Goal: Task Accomplishment & Management: Complete application form

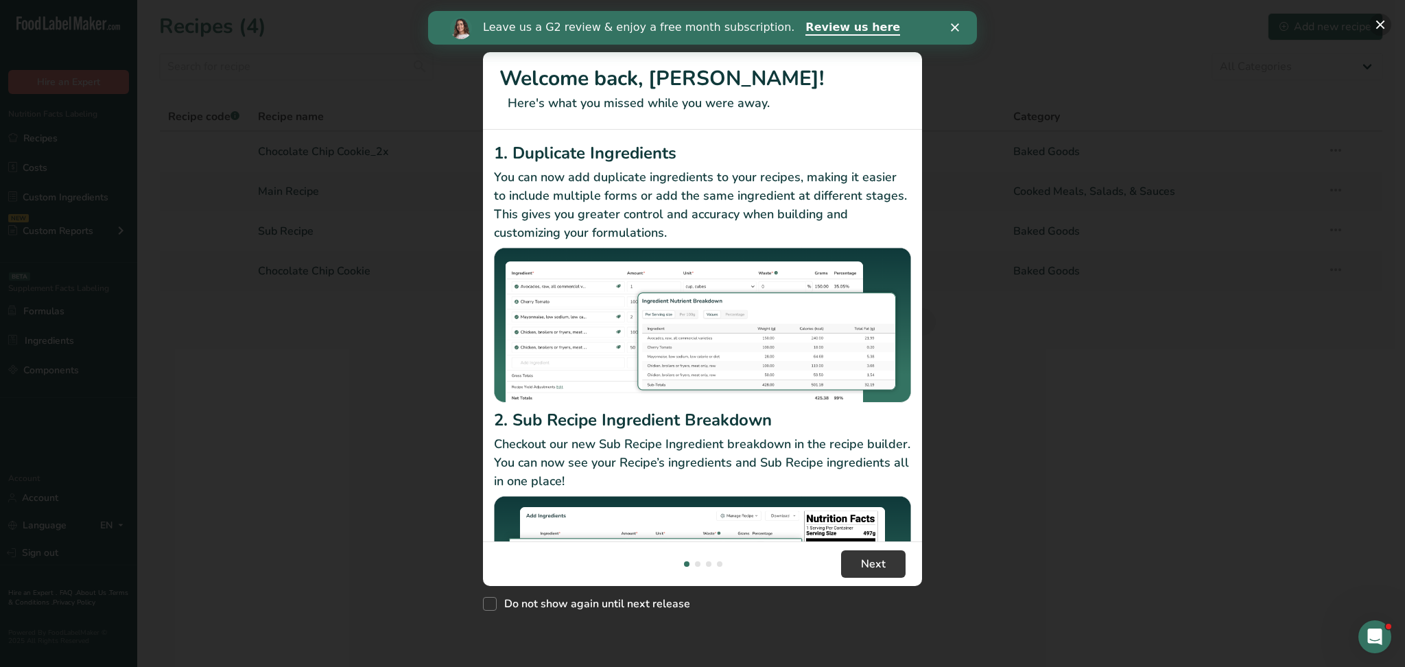
click at [1379, 27] on button "New Features" at bounding box center [1380, 25] width 22 height 22
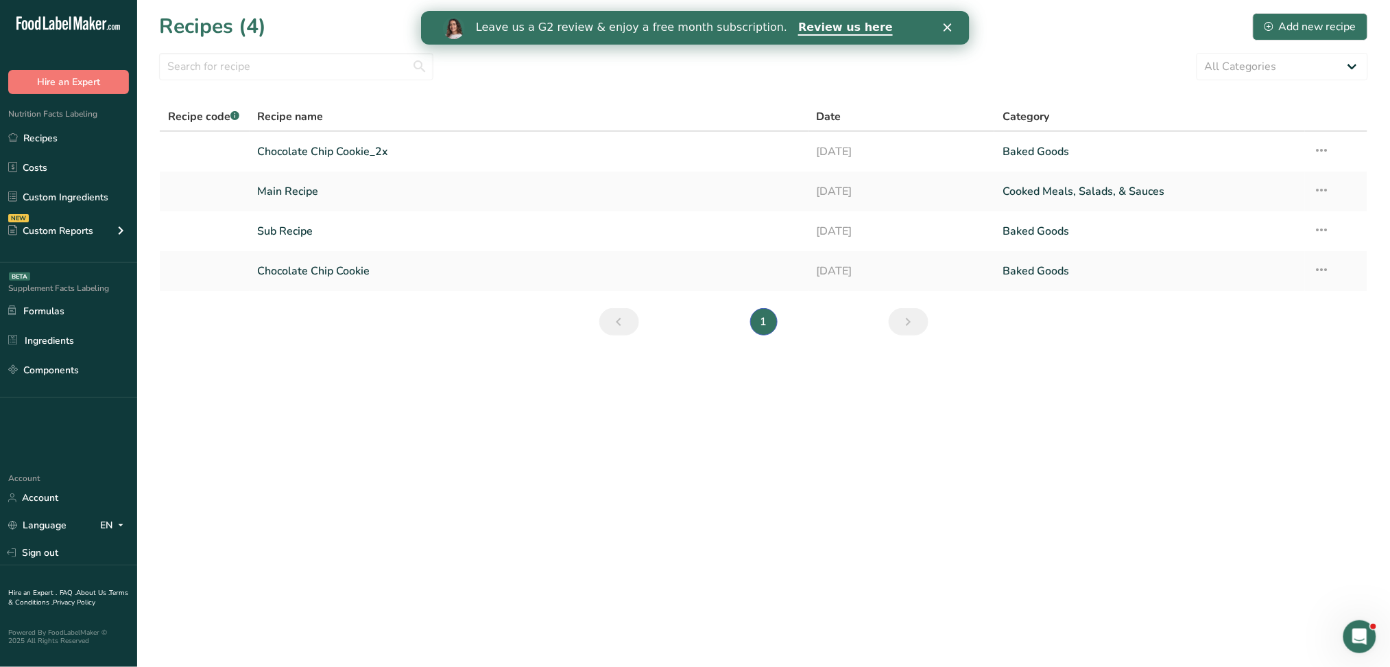
click at [953, 26] on div "Close" at bounding box center [950, 27] width 14 height 8
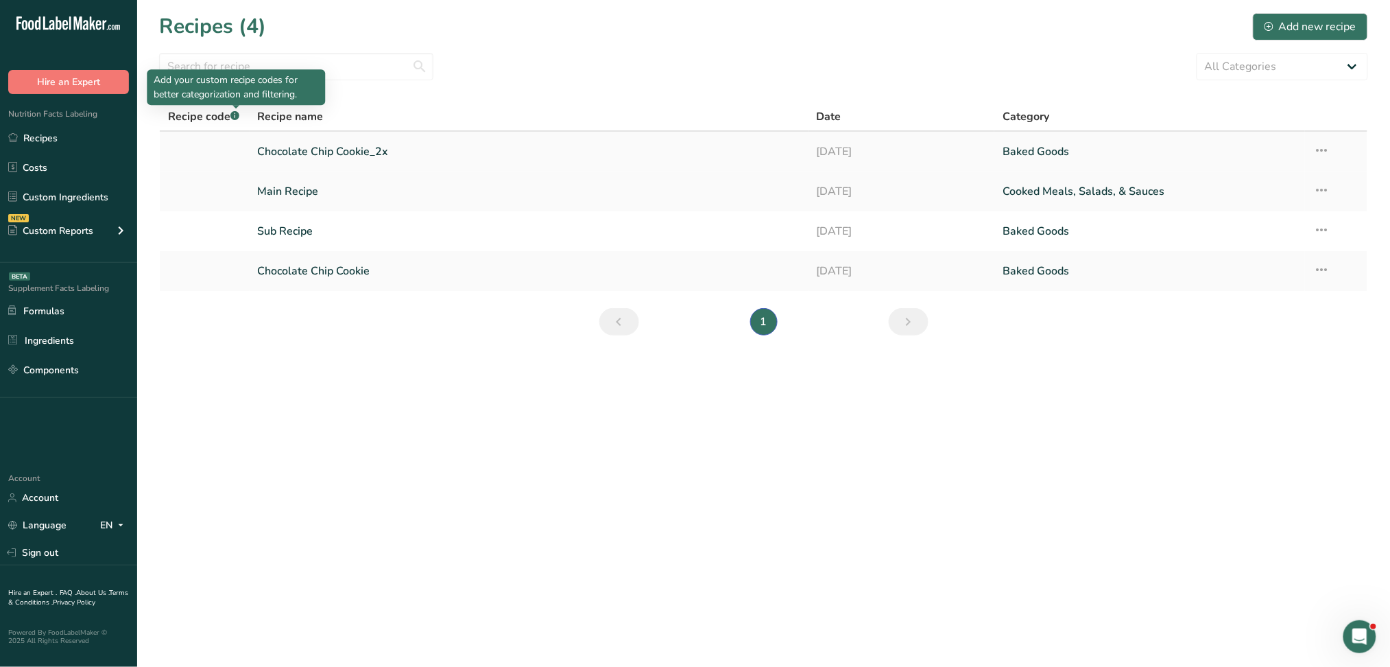
click at [206, 163] on link at bounding box center [204, 151] width 73 height 29
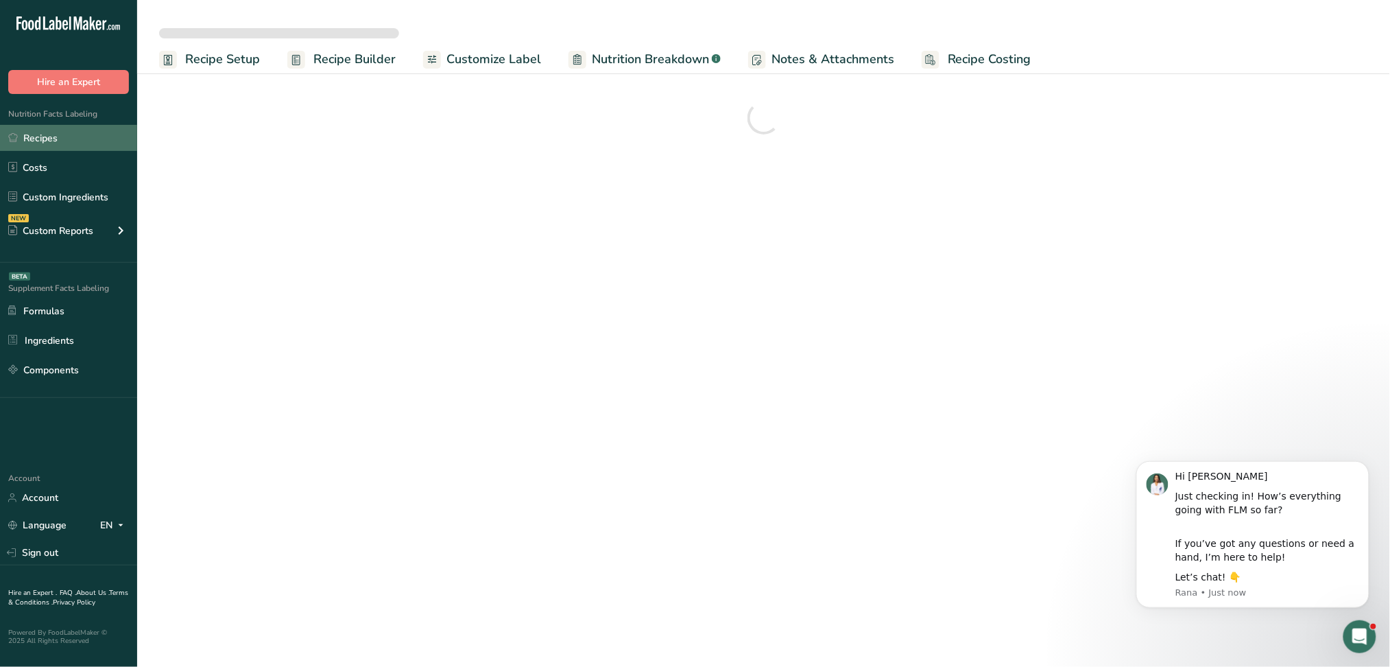
click at [60, 136] on link "Recipes" at bounding box center [68, 138] width 137 height 26
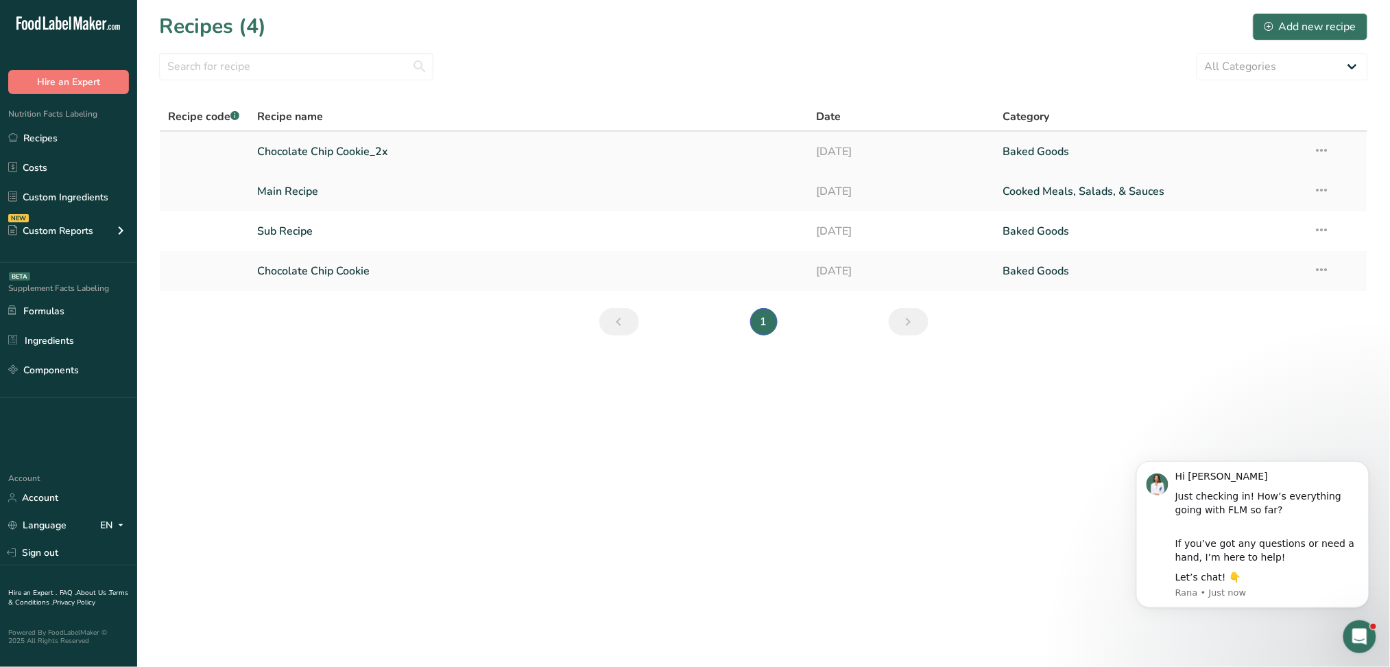
click at [1327, 149] on icon at bounding box center [1321, 150] width 16 height 25
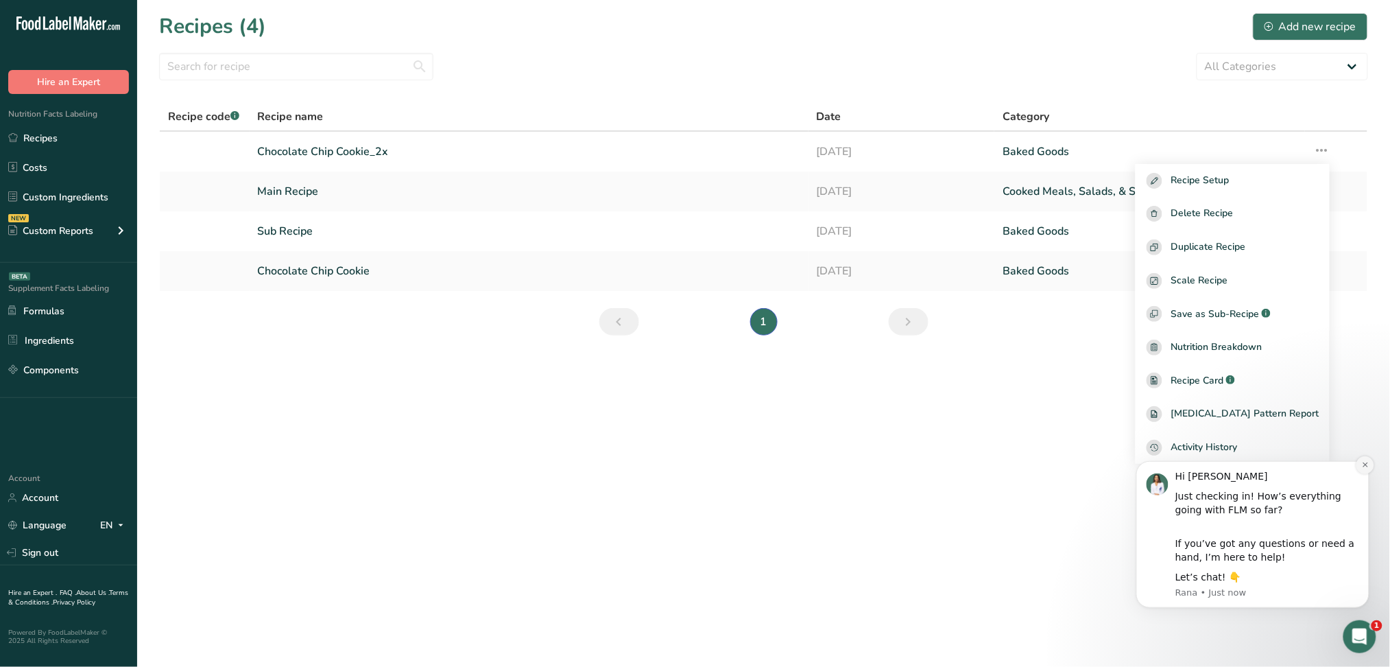
click at [1359, 464] on button "Dismiss notification" at bounding box center [1365, 464] width 18 height 18
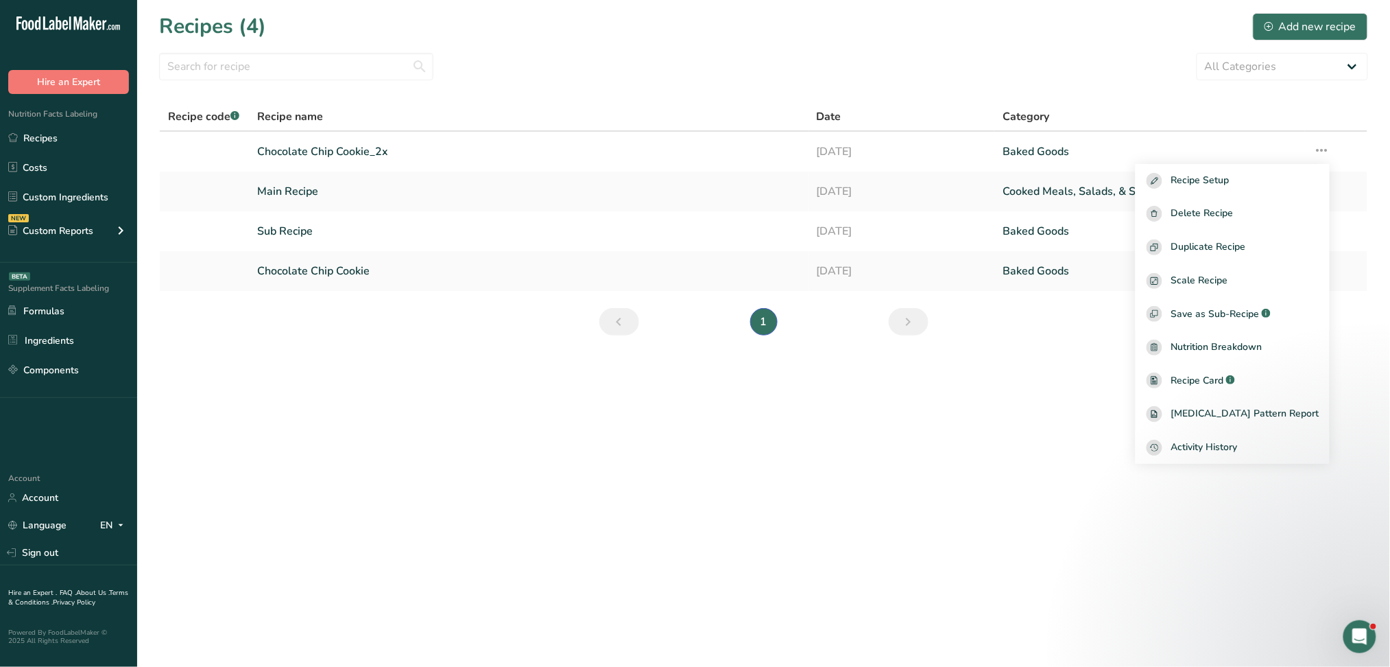
click at [1289, 7] on section "Recipes (4) Add new recipe All Categories Baked Goods [GEOGRAPHIC_DATA] Confect…" at bounding box center [763, 178] width 1253 height 357
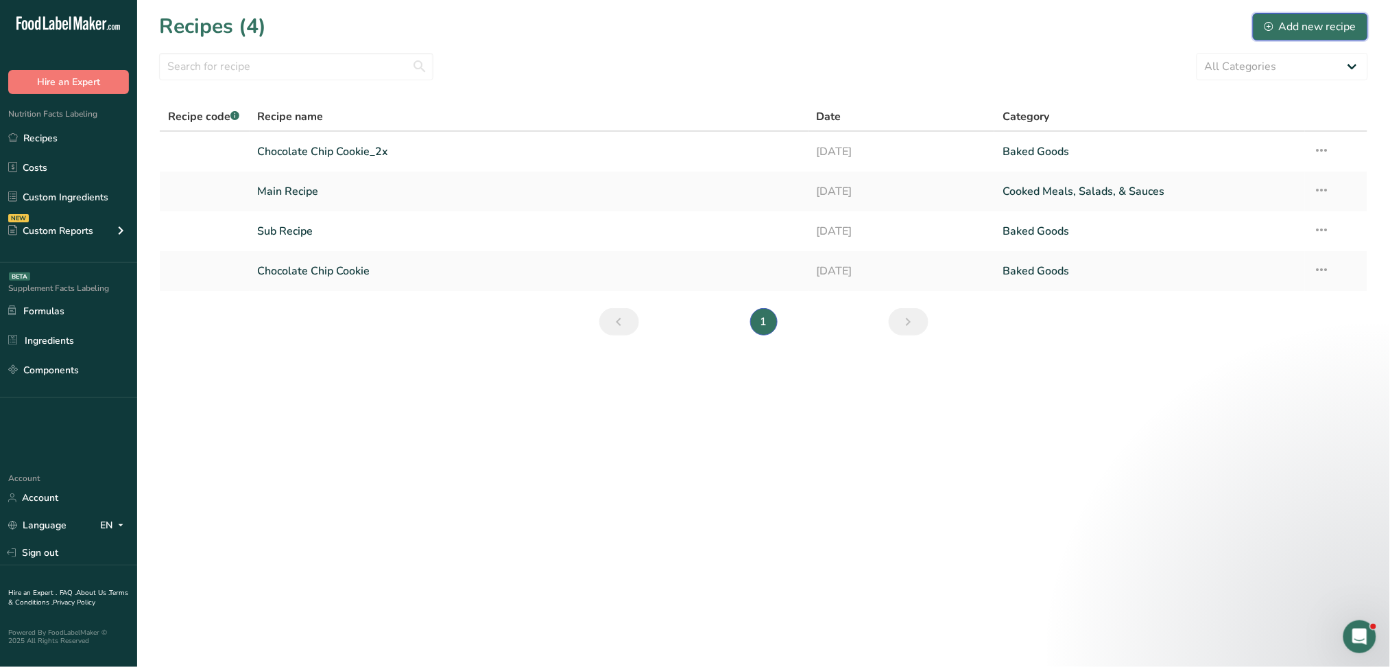
click at [1279, 25] on div "Add new recipe" at bounding box center [1311, 27] width 92 height 16
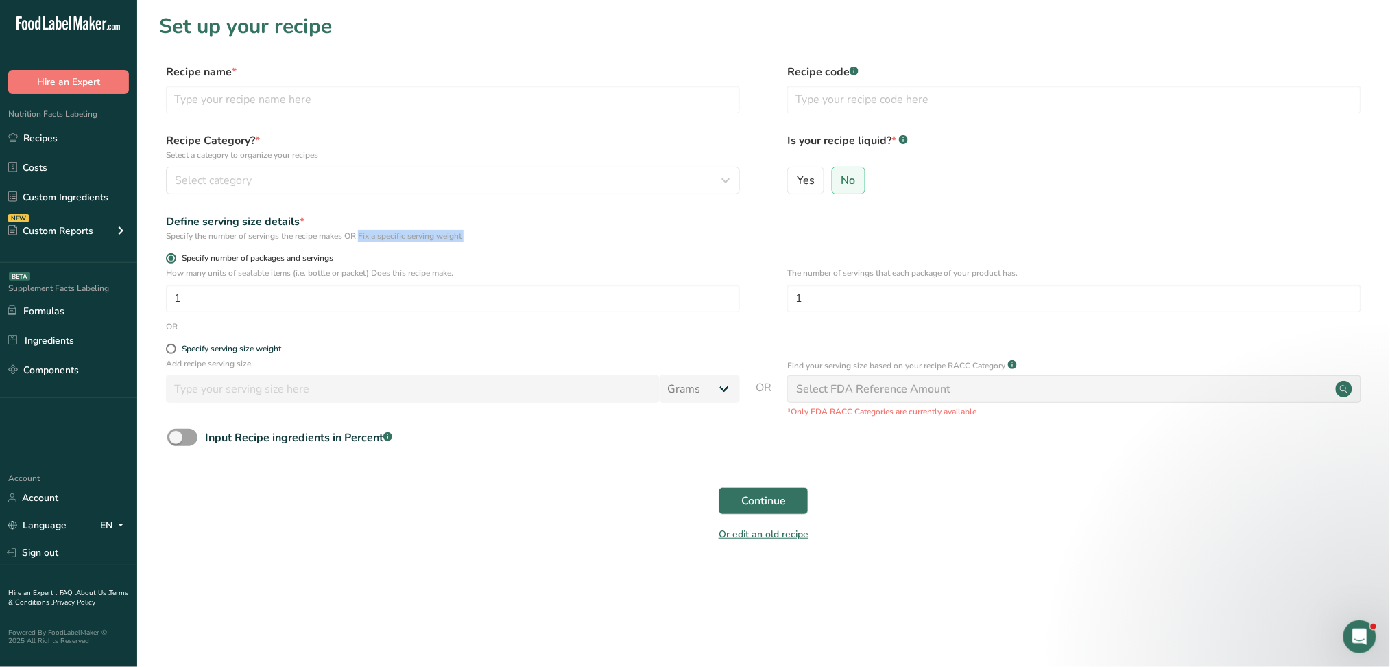
drag, startPoint x: 316, startPoint y: 237, endPoint x: 533, endPoint y: 259, distance: 218.5
click at [533, 259] on form "Recipe name * Recipe code .a-a{fill:#347362;}.b-a{fill:#fff;} Recipe Category? …" at bounding box center [763, 307] width 1209 height 486
click at [533, 259] on label "Specify number of packages and servings" at bounding box center [453, 258] width 574 height 10
click at [175, 259] on input "Specify number of packages and servings" at bounding box center [170, 258] width 9 height 9
click at [490, 228] on div "Define serving size details *" at bounding box center [453, 221] width 574 height 16
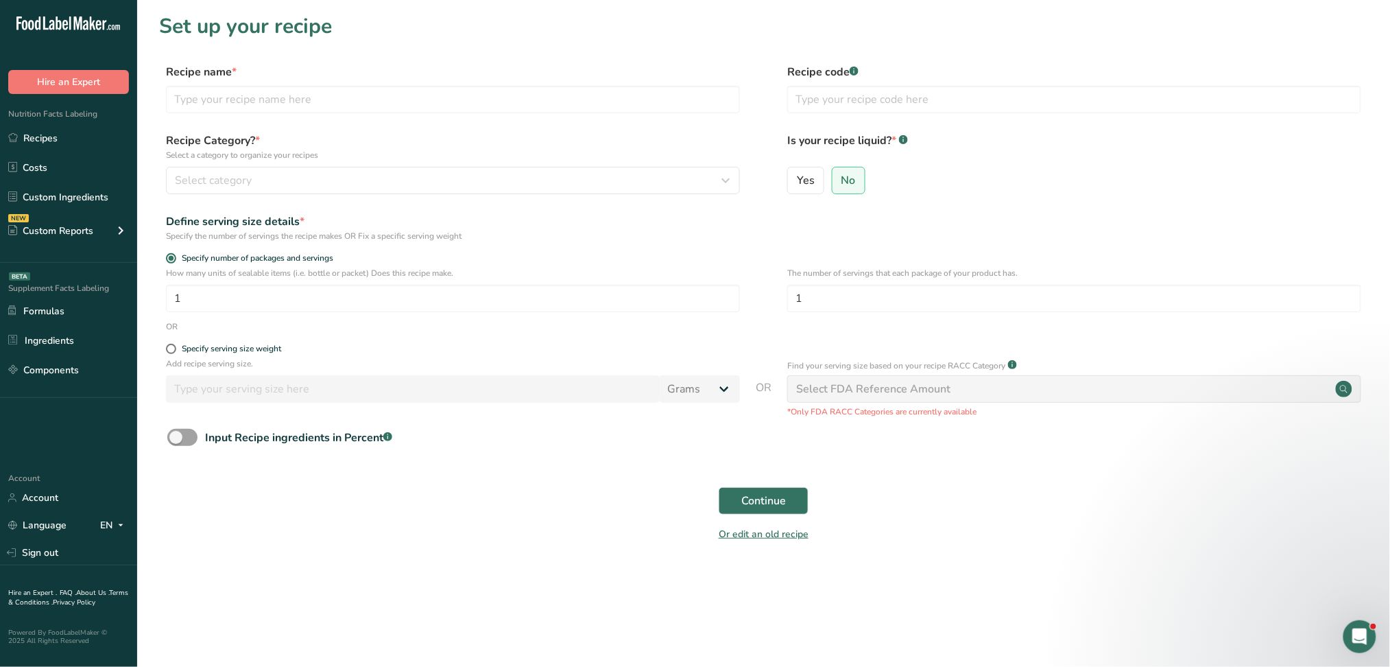
click at [180, 341] on form "Recipe name * Recipe code .a-a{fill:#347362;}.b-a{fill:#fff;} Recipe Category? …" at bounding box center [763, 307] width 1209 height 486
click at [174, 349] on span at bounding box center [171, 349] width 10 height 10
click at [174, 349] on input "Specify serving size weight" at bounding box center [170, 348] width 9 height 9
radio input "true"
radio input "false"
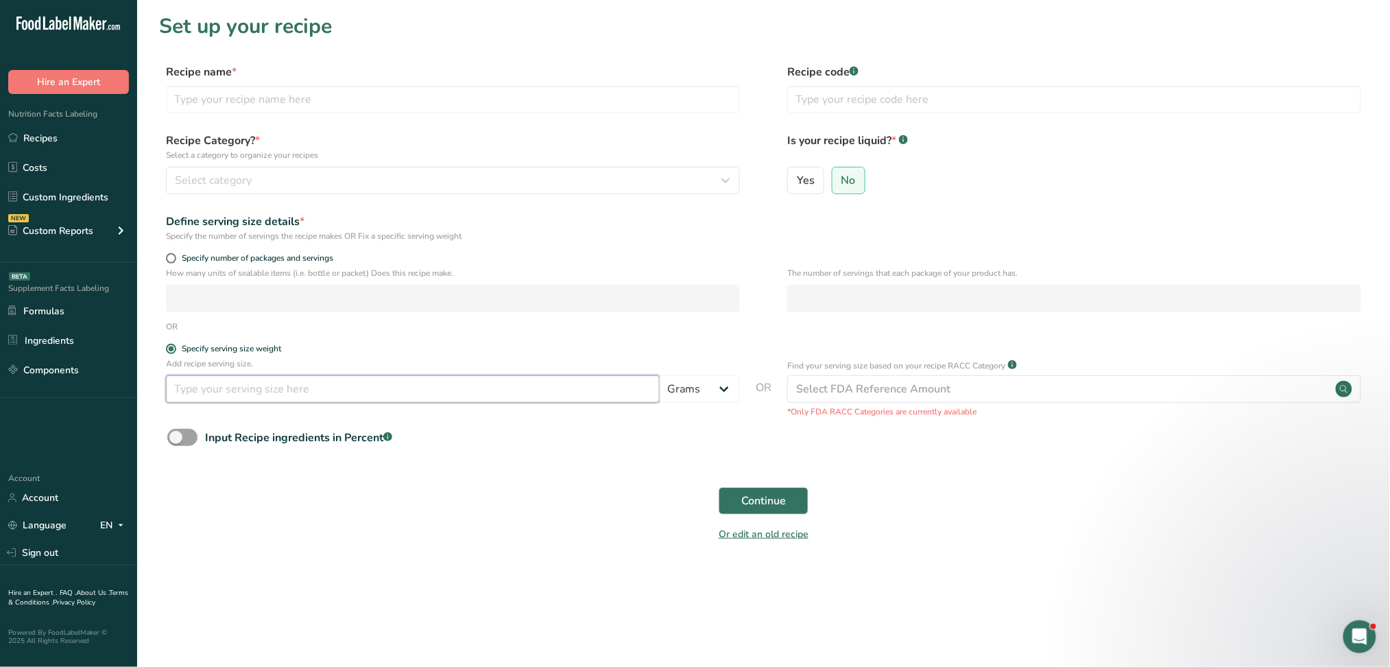
click at [434, 394] on input "number" at bounding box center [413, 388] width 494 height 27
type input "12"
click at [718, 385] on select "Grams kg mg mcg lb oz l mL fl oz tbsp tsp cup qt gallon" at bounding box center [700, 388] width 80 height 27
select select "16"
click at [660, 377] on select "Grams kg mg mcg lb oz l mL fl oz tbsp tsp cup qt gallon" at bounding box center [700, 388] width 80 height 27
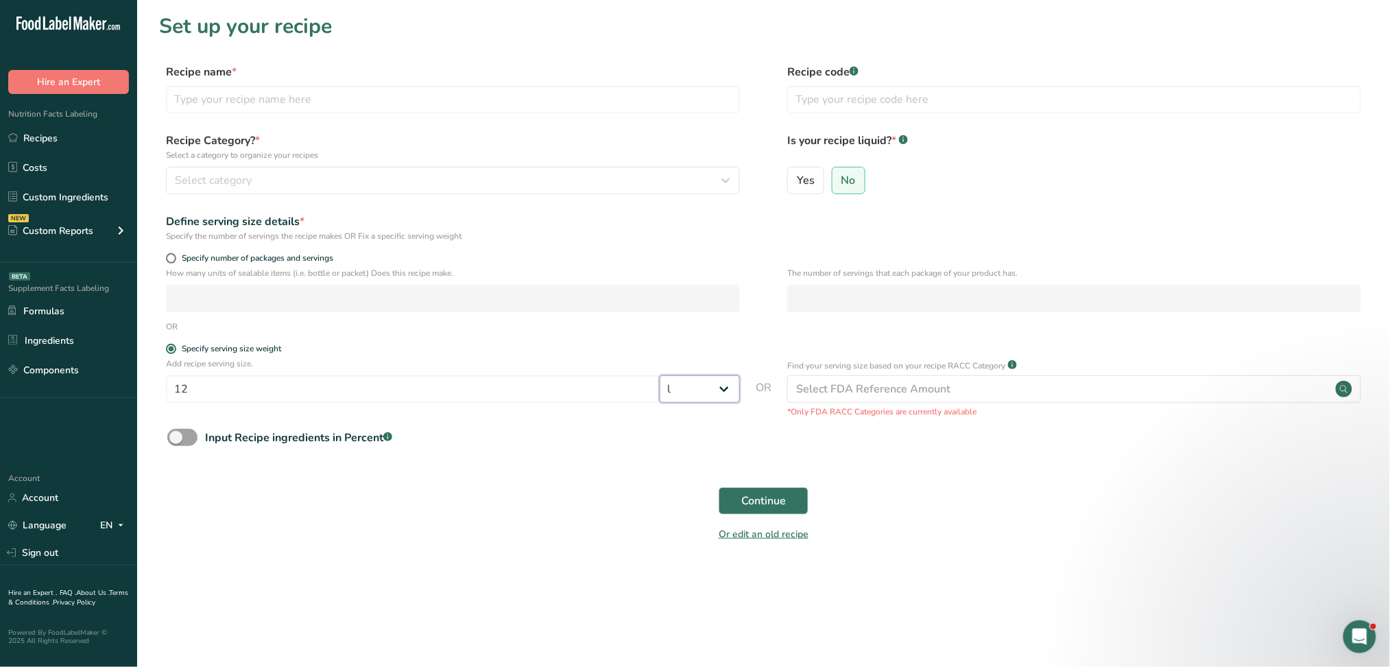
select select "22"
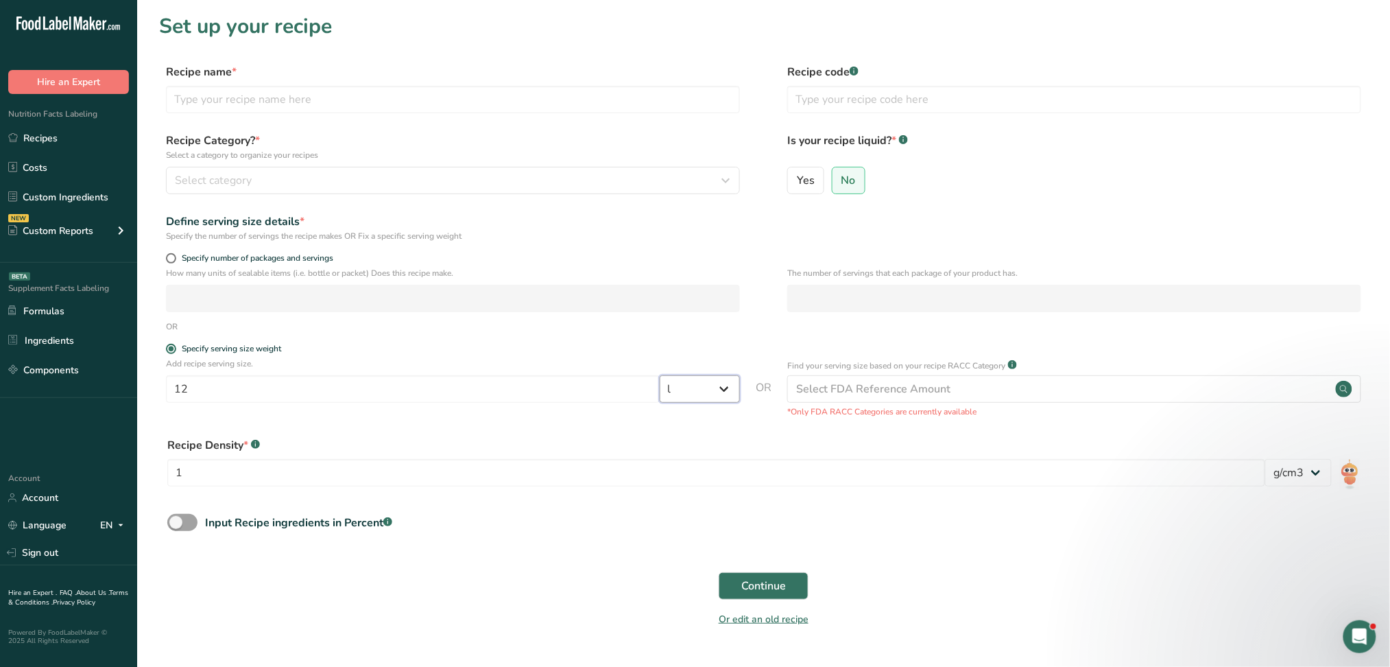
click at [693, 383] on select "Grams kg mg mcg lb oz l mL fl oz tbsp tsp cup qt gallon" at bounding box center [700, 388] width 80 height 27
click at [660, 377] on select "Grams kg mg mcg lb oz l mL fl oz tbsp tsp cup qt gallon" at bounding box center [700, 388] width 80 height 27
click at [471, 457] on div "Recipe Density * .a-a{fill:#347362;}.b-a{fill:#fff;} 1" at bounding box center [716, 466] width 1098 height 58
click at [693, 384] on select "Grams kg mg mcg lb oz l mL fl oz tbsp tsp cup qt gallon" at bounding box center [700, 388] width 80 height 27
select select "1"
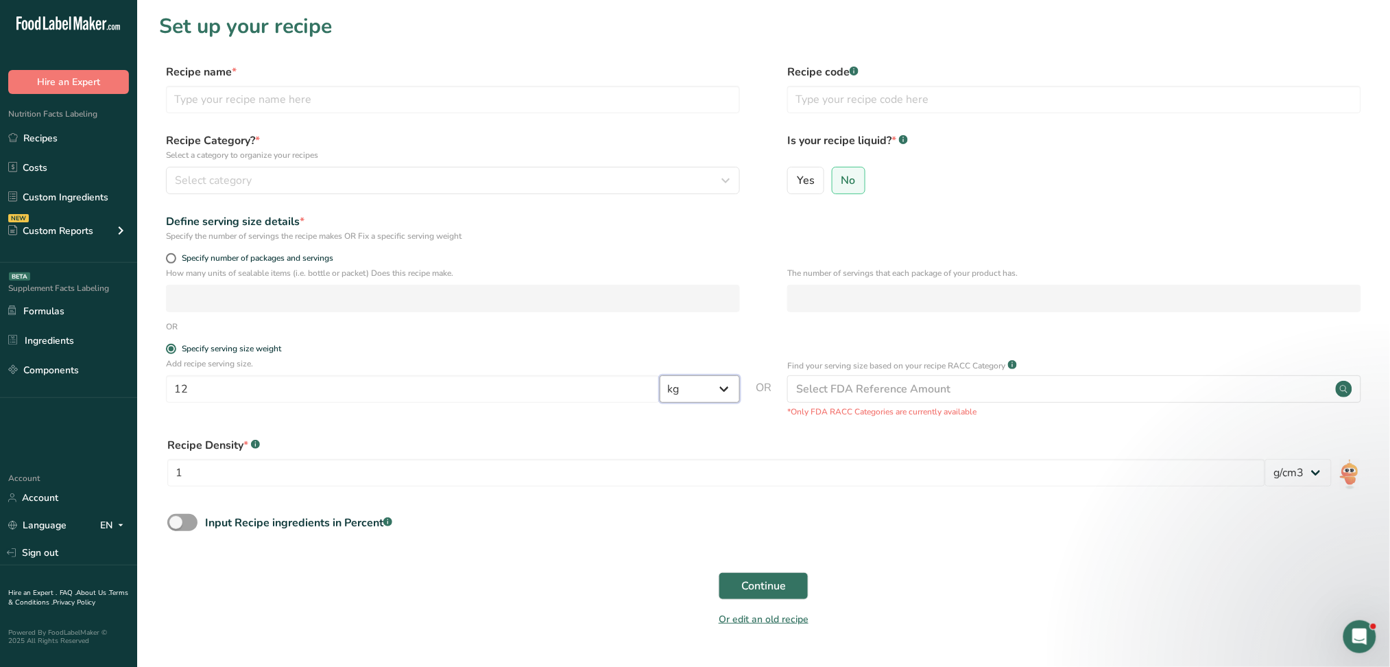
click at [660, 377] on select "Grams kg mg mcg lb oz l mL fl oz tbsp tsp cup qt gallon" at bounding box center [700, 388] width 80 height 27
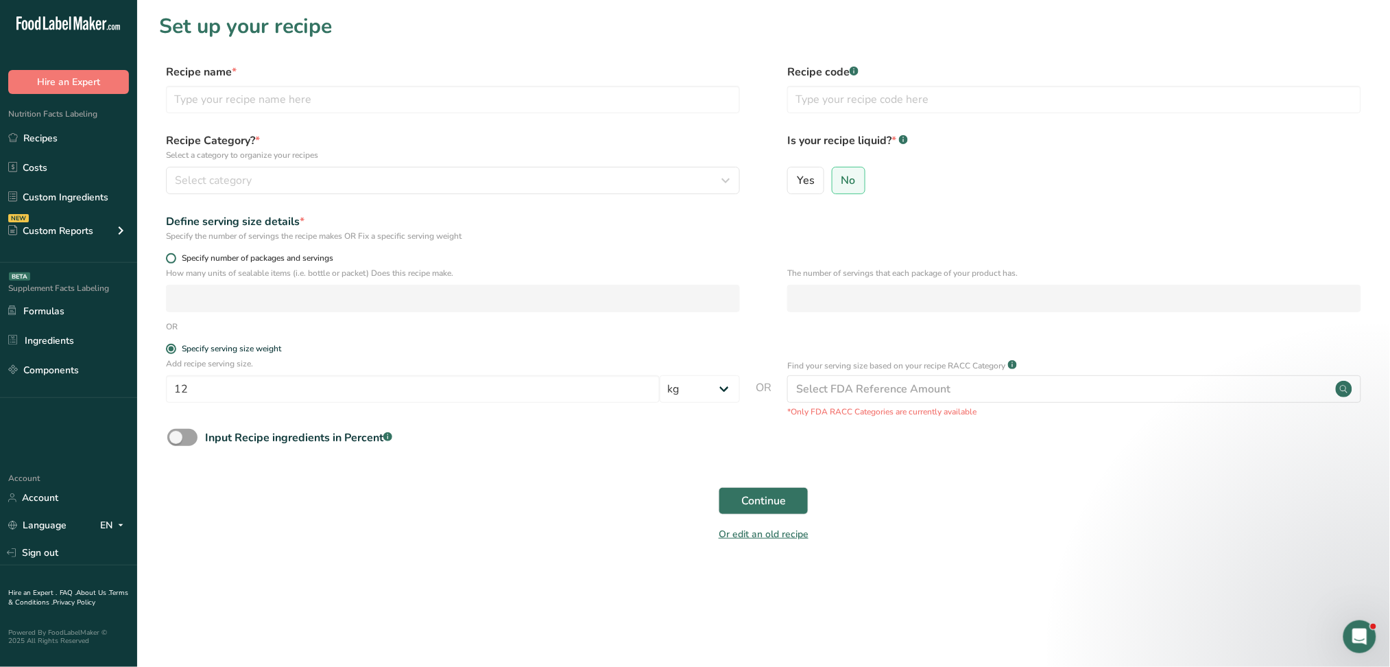
click at [168, 255] on span at bounding box center [171, 258] width 10 height 10
click at [168, 255] on input "Specify number of packages and servings" at bounding box center [170, 258] width 9 height 9
radio input "true"
radio input "false"
select select "0"
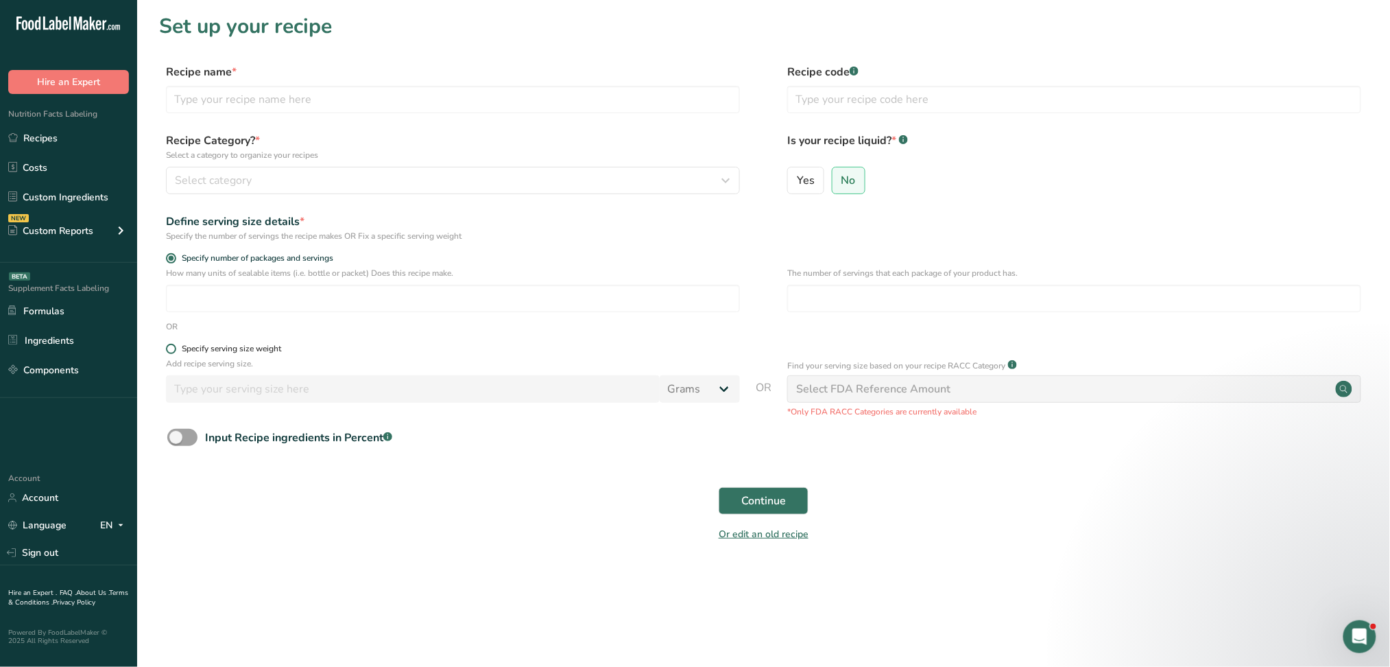
click at [174, 347] on span at bounding box center [171, 349] width 10 height 10
click at [174, 347] on input "Specify serving size weight" at bounding box center [170, 348] width 9 height 9
radio input "true"
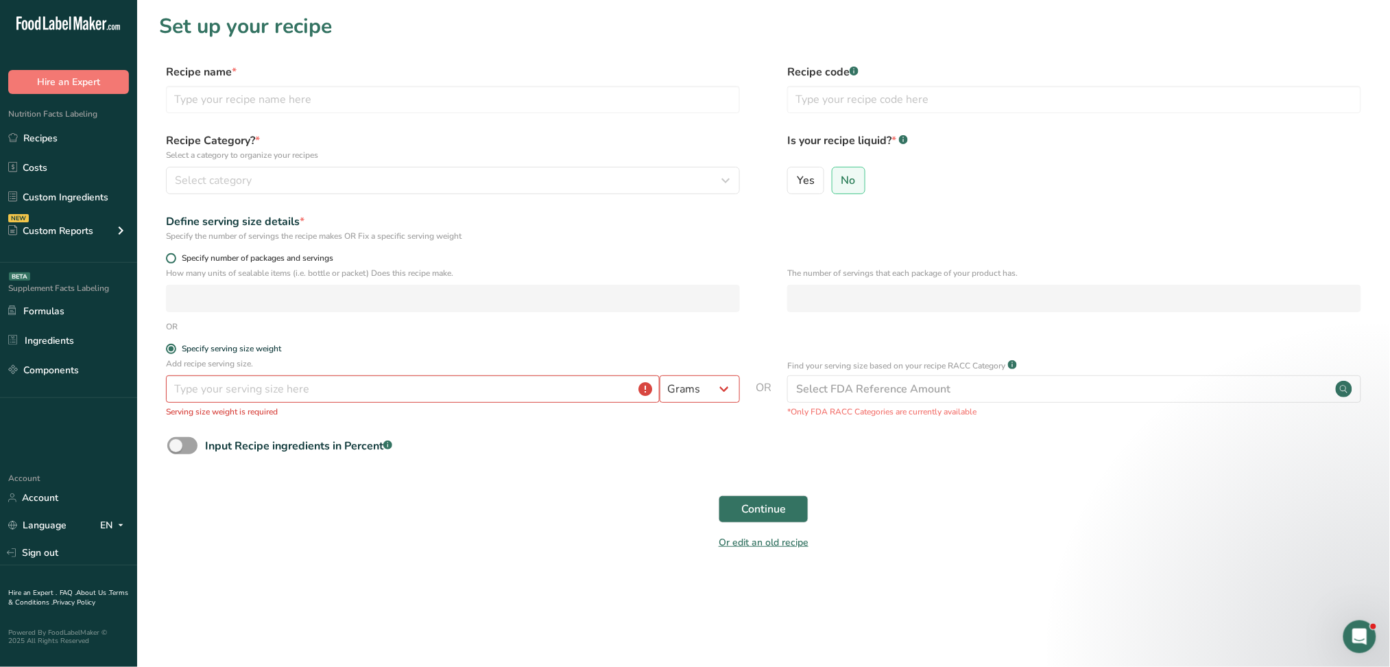
click at [180, 263] on span "Specify number of packages and servings" at bounding box center [254, 258] width 157 height 10
click at [175, 263] on input "Specify number of packages and servings" at bounding box center [170, 258] width 9 height 9
radio input "true"
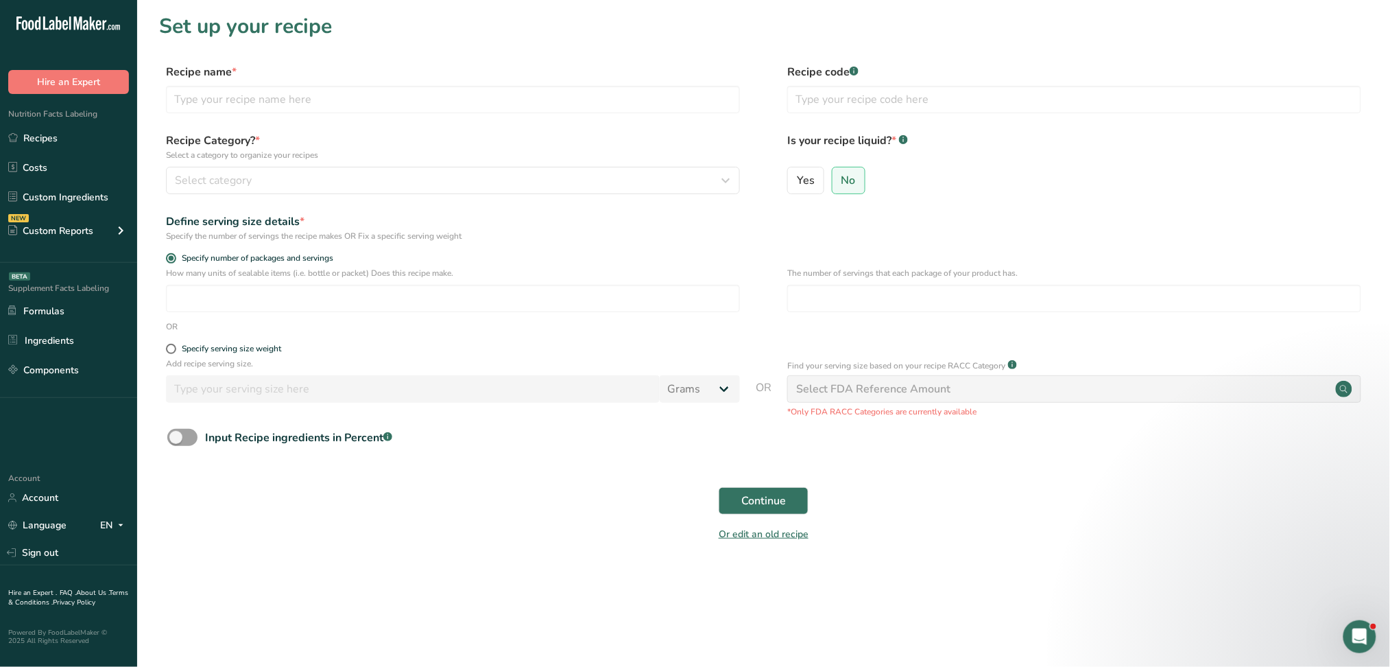
click at [184, 340] on form "Recipe name * Recipe code .a-a{fill:#347362;}.b-a{fill:#fff;} Recipe Category? …" at bounding box center [763, 307] width 1209 height 486
click at [178, 349] on span "Specify serving size weight" at bounding box center [228, 349] width 105 height 10
click at [175, 349] on input "Specify serving size weight" at bounding box center [170, 348] width 9 height 9
radio input "true"
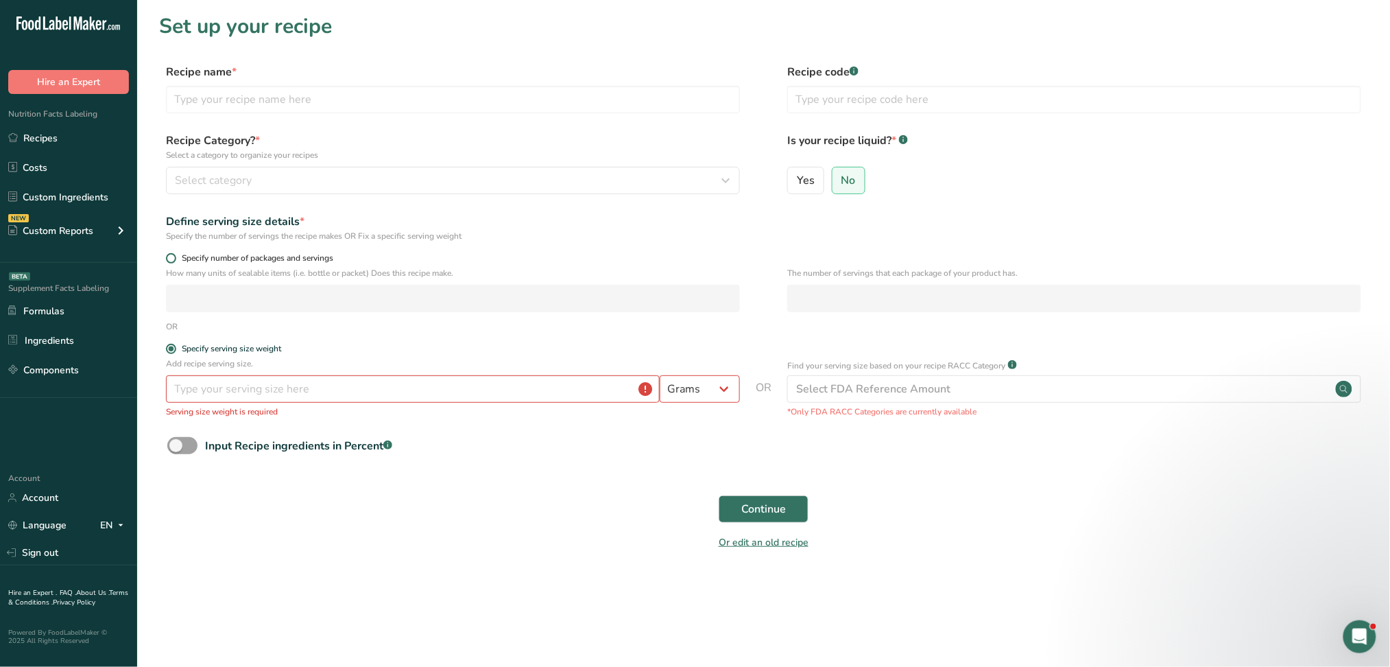
click at [176, 258] on span "Specify number of packages and servings" at bounding box center [254, 258] width 157 height 10
click at [175, 258] on input "Specify number of packages and servings" at bounding box center [170, 258] width 9 height 9
radio input "true"
radio input "false"
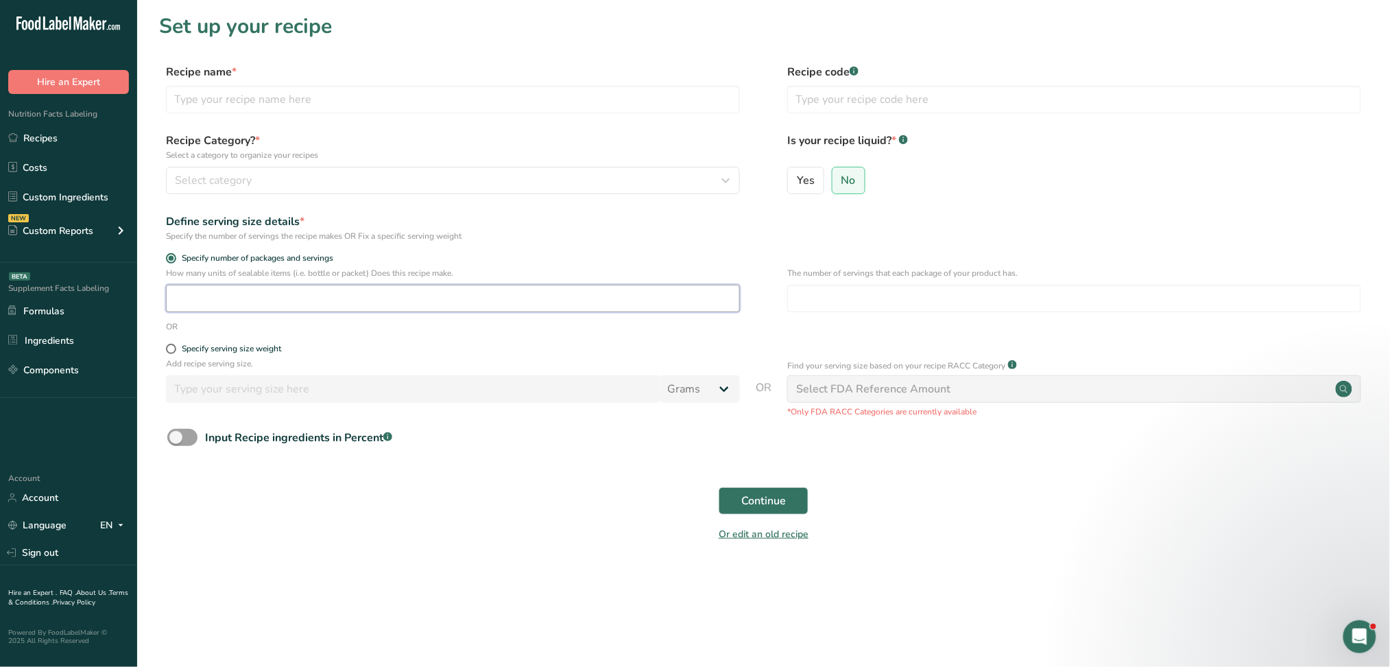
click at [364, 300] on input "number" at bounding box center [453, 298] width 574 height 27
type input "12"
click at [168, 346] on span at bounding box center [171, 349] width 10 height 10
click at [168, 346] on input "Specify serving size weight" at bounding box center [170, 348] width 9 height 9
radio input "true"
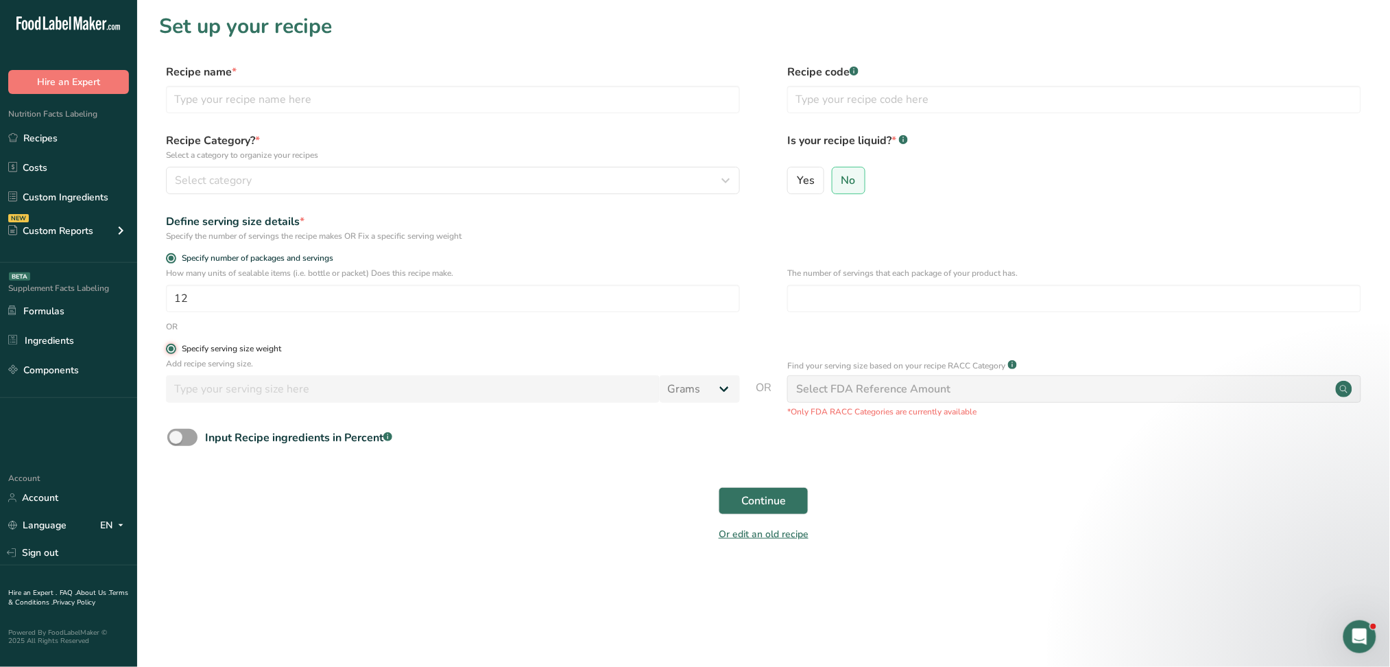
radio input "false"
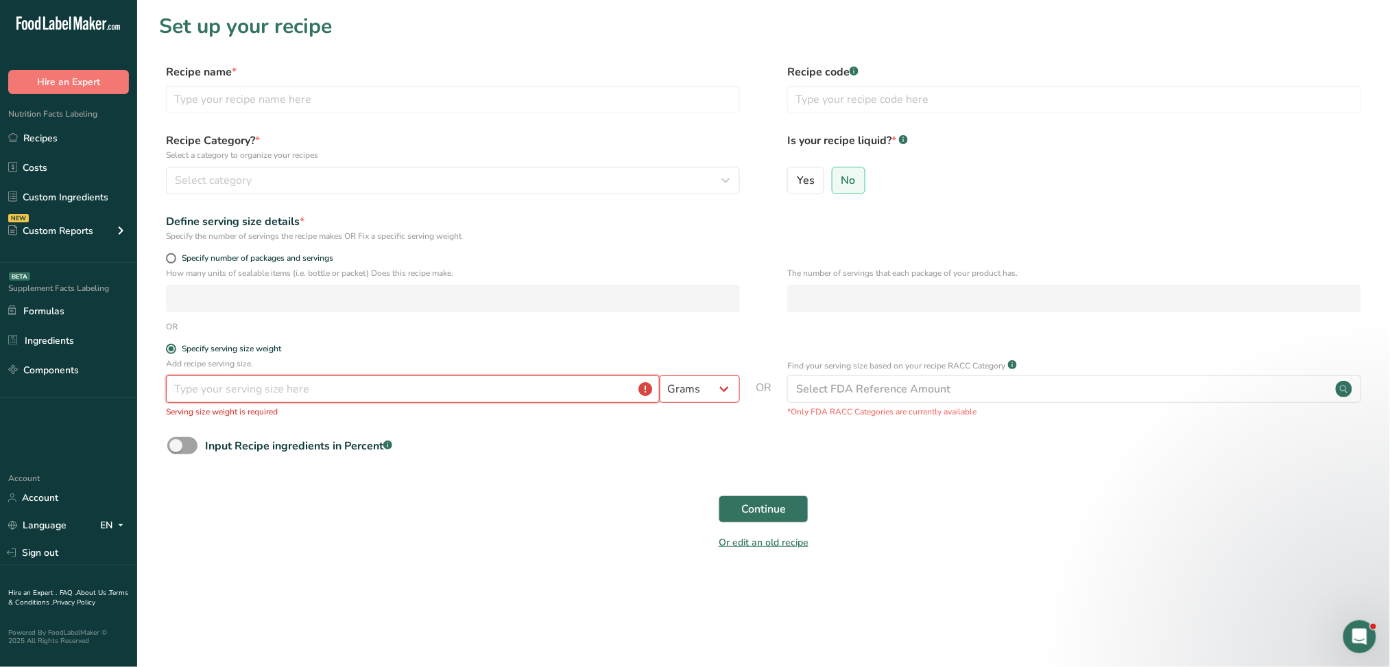
click at [420, 393] on input "number" at bounding box center [413, 388] width 494 height 27
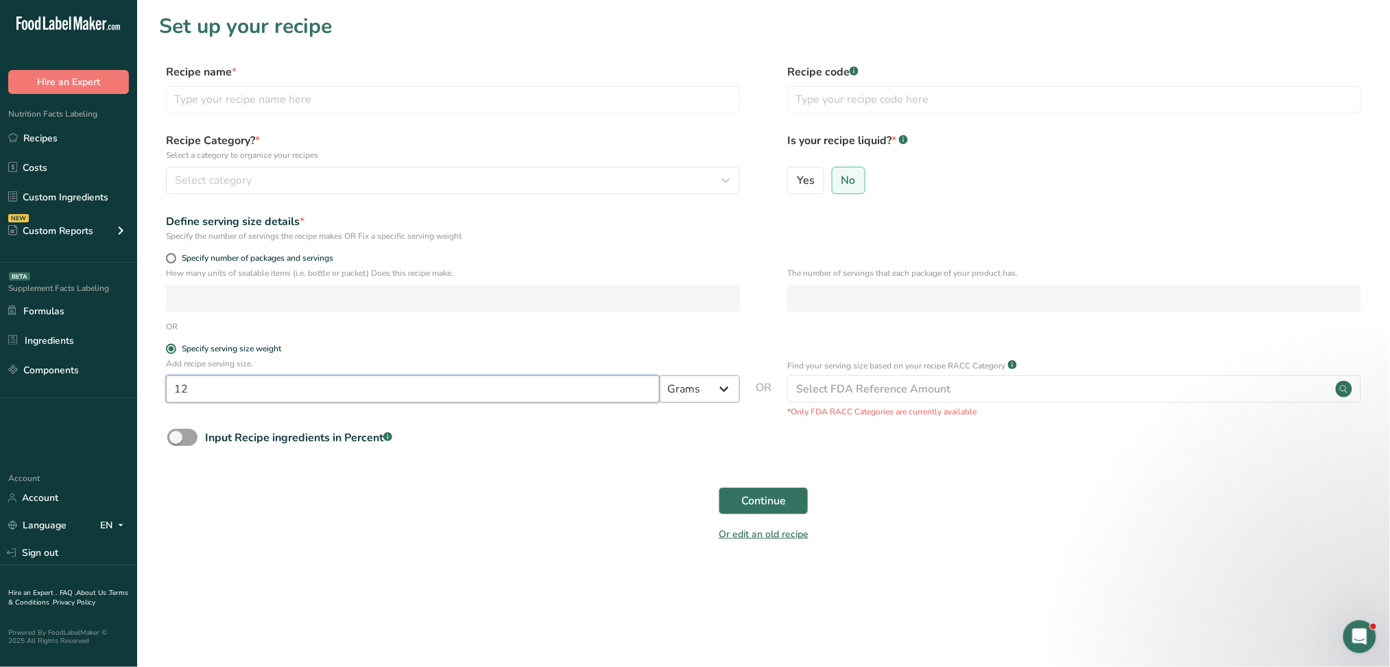
type input "12"
click at [704, 394] on select "Grams kg mg mcg lb oz l mL fl oz tbsp tsp cup qt gallon" at bounding box center [700, 388] width 80 height 27
select select "16"
click at [660, 377] on select "Grams kg mg mcg lb oz l mL fl oz tbsp tsp cup qt gallon" at bounding box center [700, 388] width 80 height 27
select select "22"
